Goal: Find specific page/section: Find specific page/section

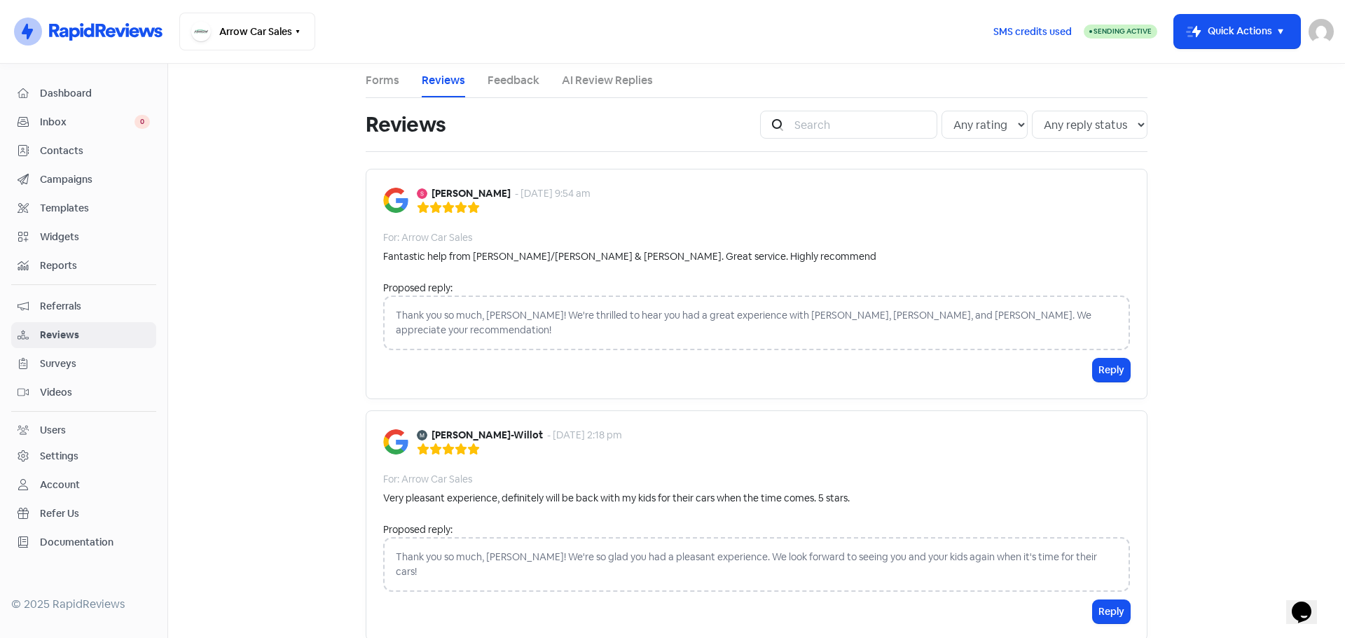
click at [57, 90] on span "Dashboard" at bounding box center [95, 93] width 110 height 15
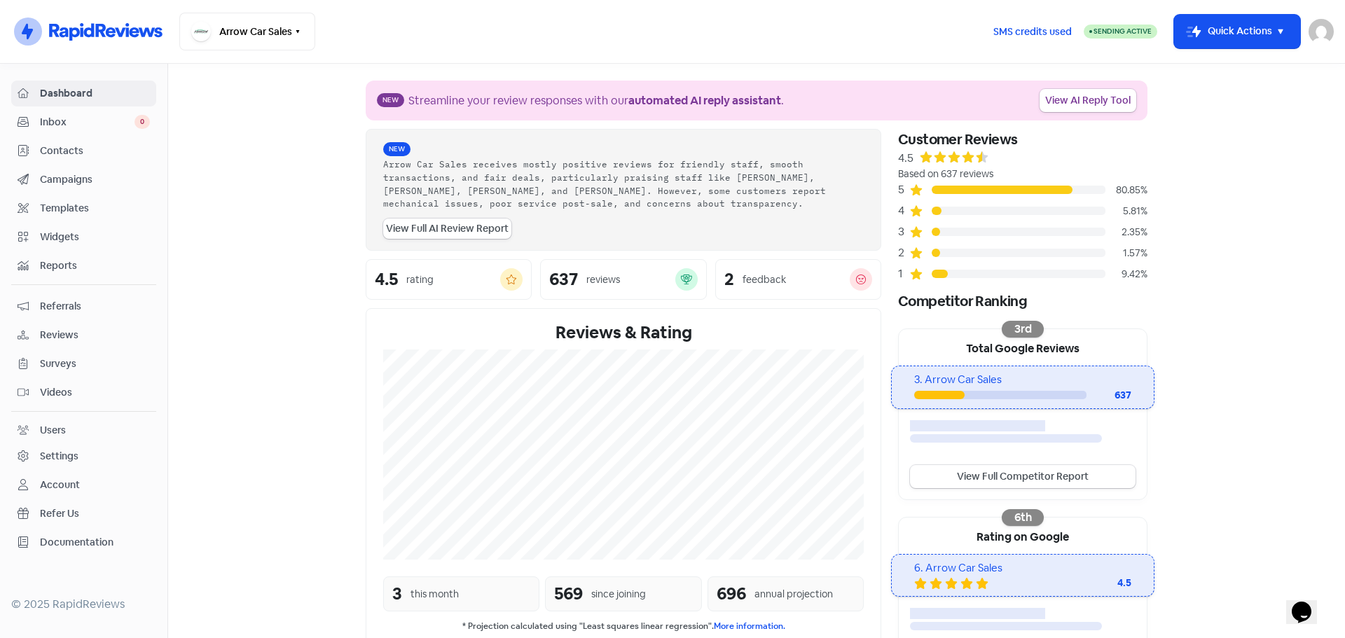
click at [55, 331] on span "Reviews" at bounding box center [95, 335] width 110 height 15
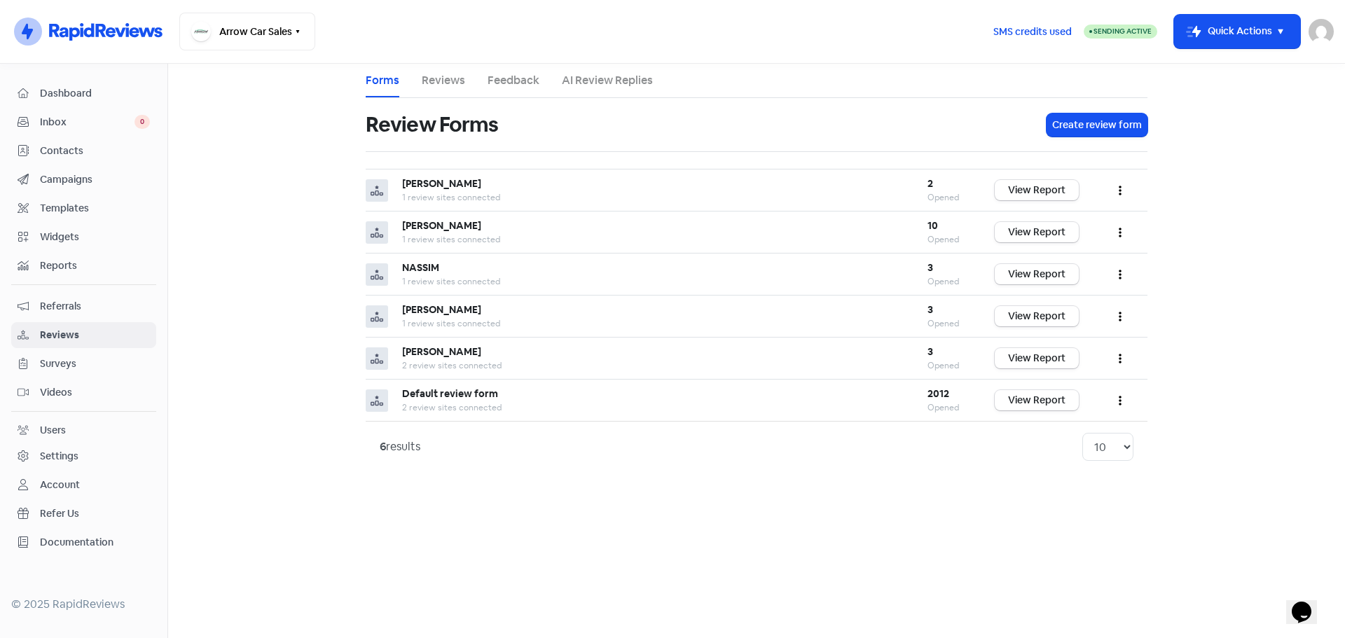
click at [443, 78] on link "Reviews" at bounding box center [443, 80] width 43 height 17
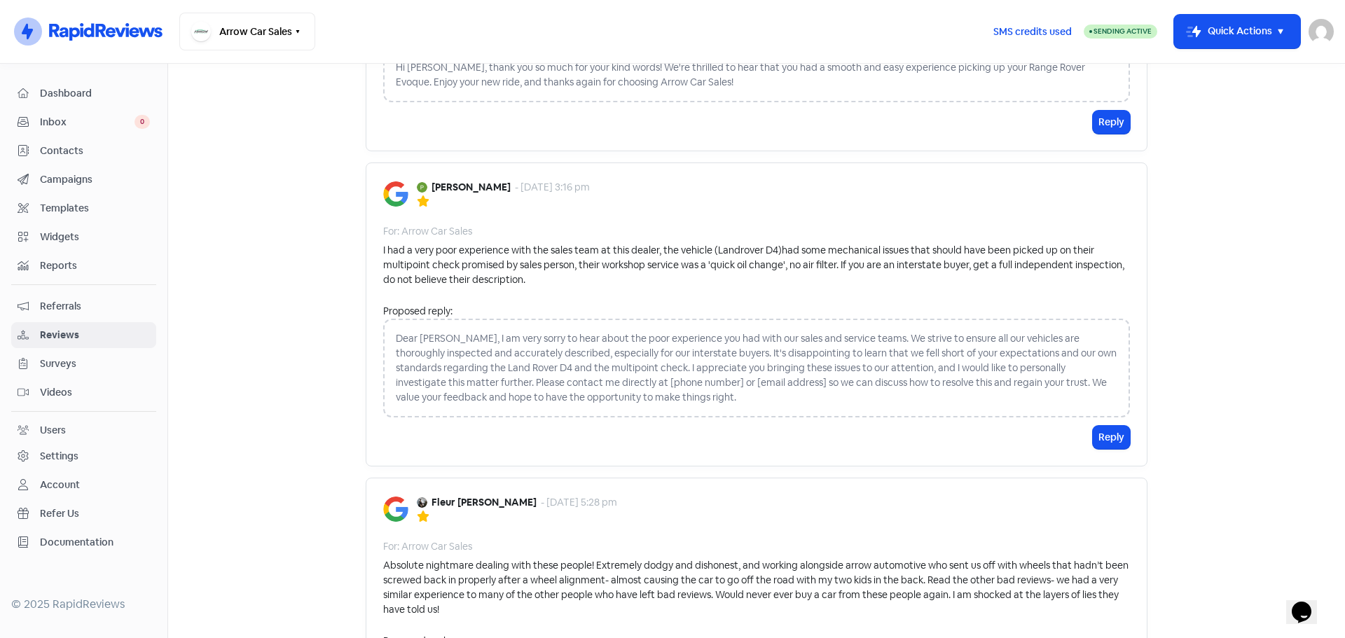
scroll to position [1471, 0]
